Goal: Information Seeking & Learning: Learn about a topic

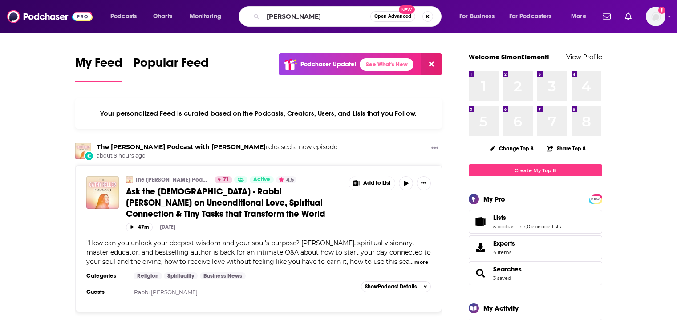
type input "[PERSON_NAME]"
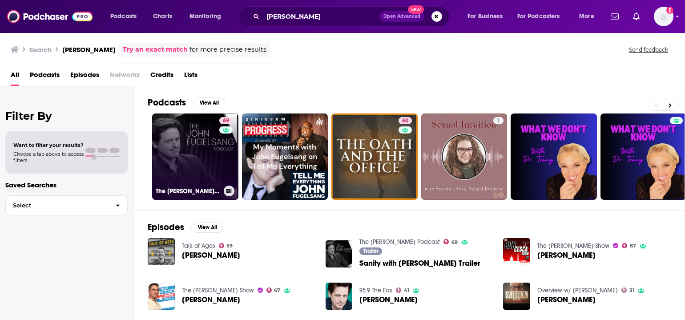
click at [193, 146] on link "69 The [PERSON_NAME] Podcast" at bounding box center [195, 156] width 86 height 86
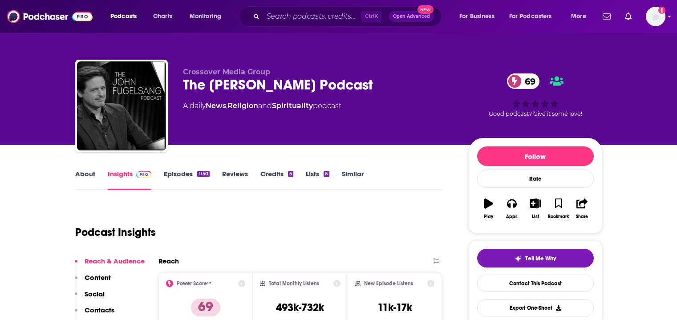
click at [183, 171] on link "Episodes 1150" at bounding box center [186, 179] width 45 height 20
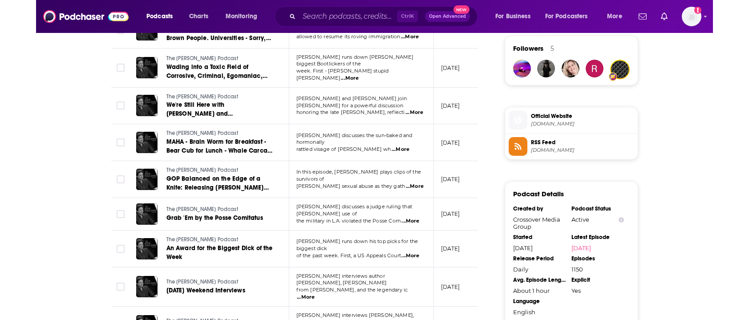
scroll to position [667, 0]
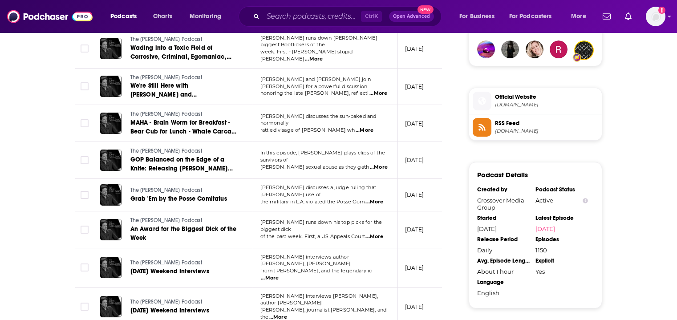
click at [375, 233] on span "...More" at bounding box center [374, 236] width 18 height 7
click at [420, 211] on td "September 2, 2025" at bounding box center [427, 229] width 58 height 37
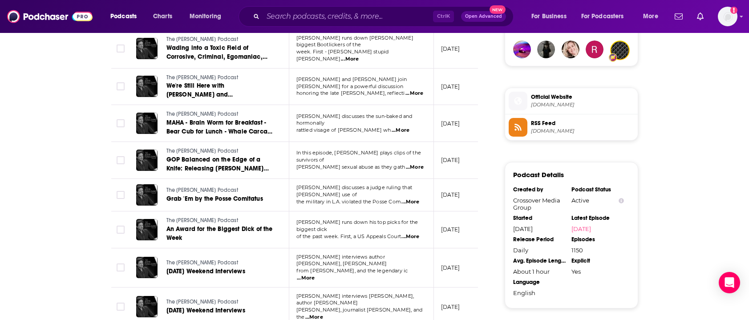
click at [457, 226] on p "September 2, 2025" at bounding box center [450, 230] width 19 height 8
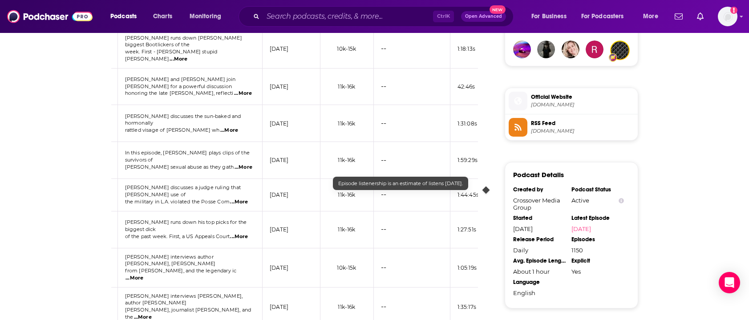
scroll to position [0, 0]
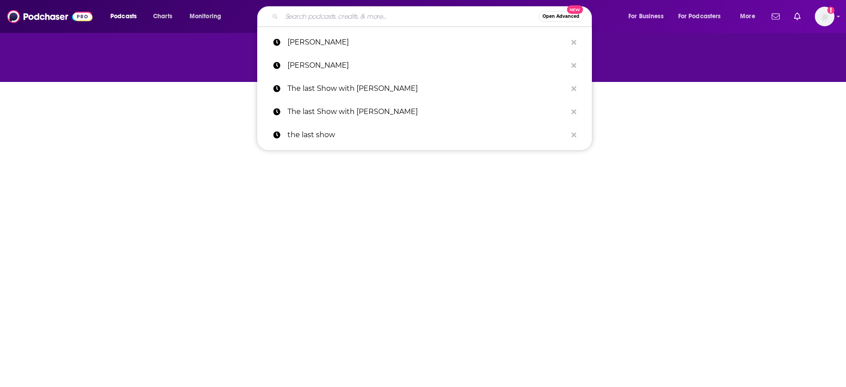
click at [362, 23] on input "Search podcasts, credits, & more..." at bounding box center [410, 16] width 257 height 14
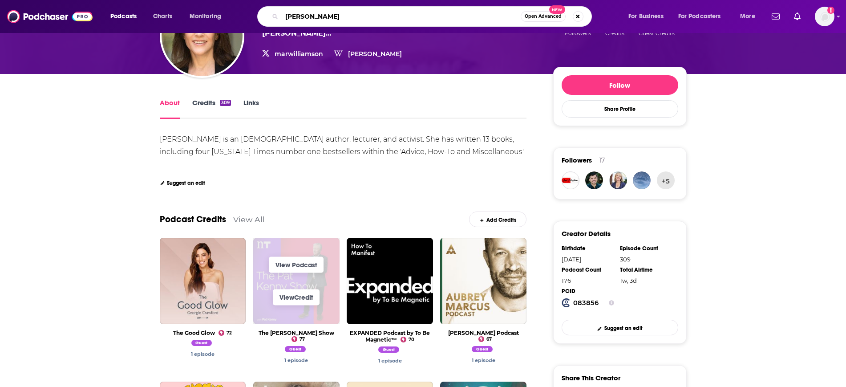
scroll to position [222, 0]
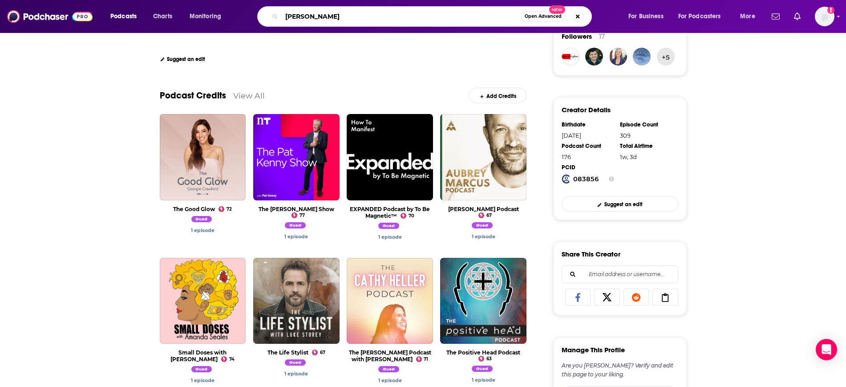
click at [310, 16] on input "marr" at bounding box center [401, 16] width 239 height 14
type input "marianne williamson podcast"
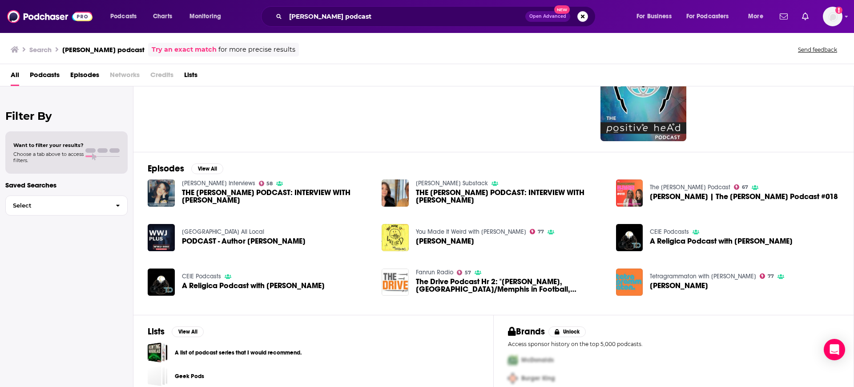
scroll to position [91, 0]
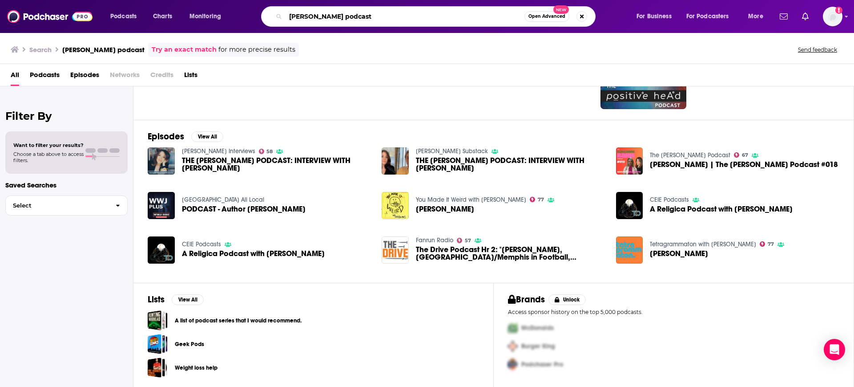
click at [404, 17] on input "marianne williamson podcast" at bounding box center [405, 16] width 239 height 14
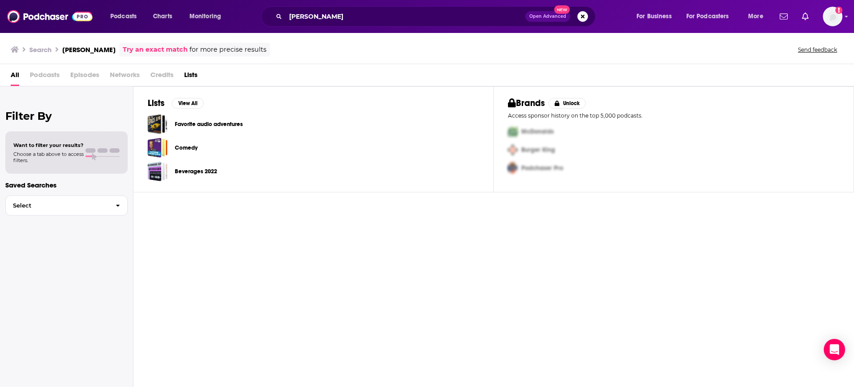
click at [88, 73] on span "Episodes" at bounding box center [84, 77] width 29 height 18
click at [832, 11] on img "Logged in as SimonElement" at bounding box center [833, 17] width 20 height 20
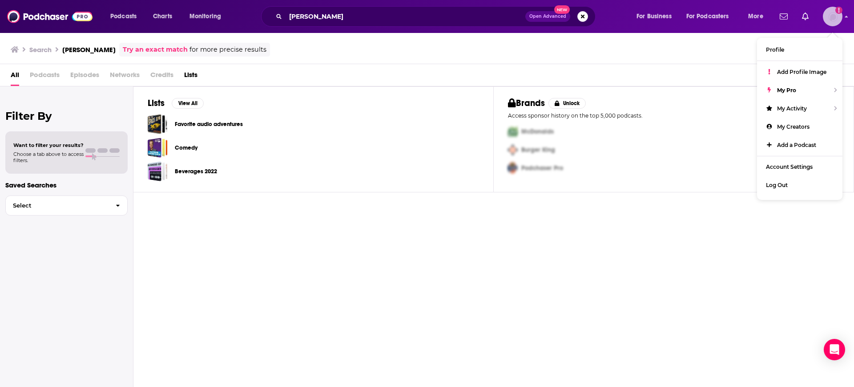
click at [832, 11] on img "Logged in as SimonElement" at bounding box center [833, 17] width 20 height 20
click at [379, 13] on input "[PERSON_NAME]" at bounding box center [406, 16] width 240 height 14
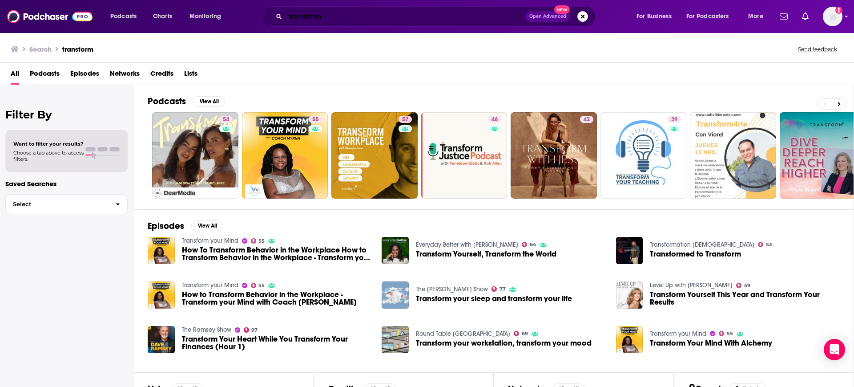
click at [342, 17] on input "transform" at bounding box center [406, 16] width 240 height 14
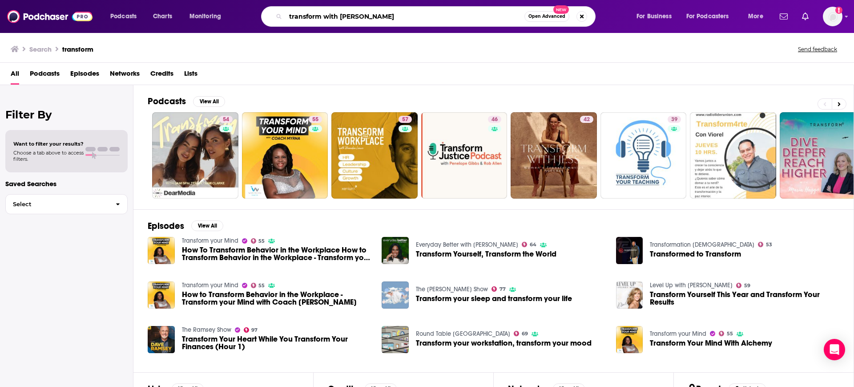
type input "transform with [PERSON_NAME]"
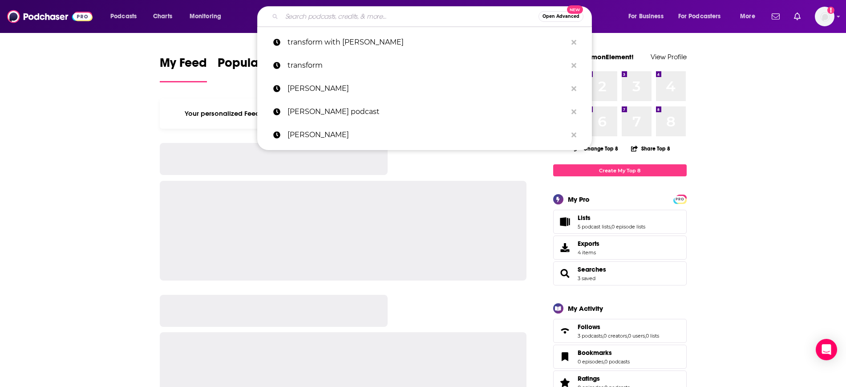
click at [365, 11] on input "Search podcasts, credits, & more..." at bounding box center [410, 16] width 257 height 14
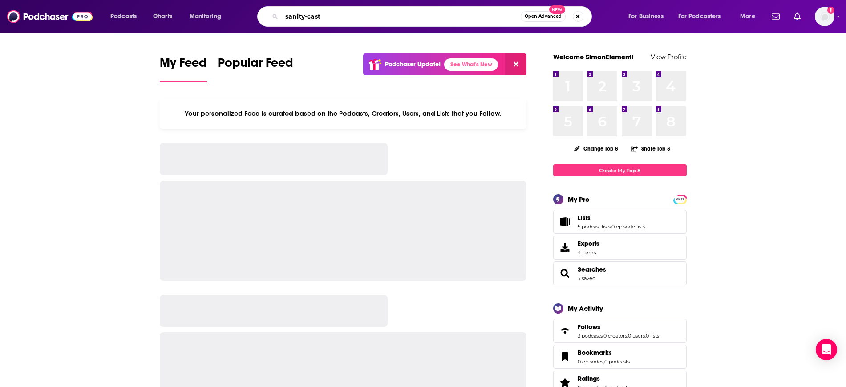
type input "sanity-cast"
